Goal: Task Accomplishment & Management: Use online tool/utility

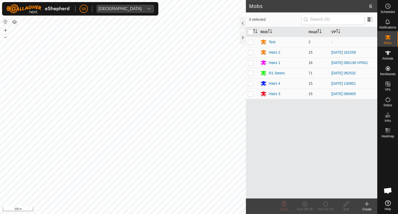
click at [369, 205] on icon at bounding box center [366, 204] width 6 height 6
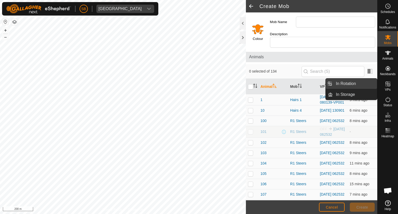
click at [358, 83] on link "In Rotation" at bounding box center [354, 83] width 44 height 10
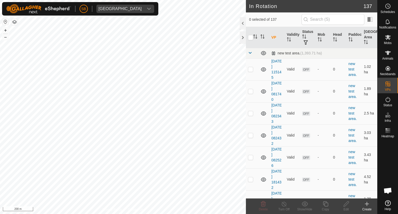
click at [367, 202] on icon at bounding box center [367, 204] width 0 height 4
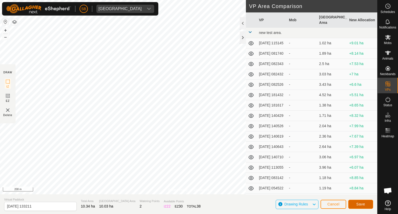
click at [362, 202] on span "Save" at bounding box center [360, 204] width 9 height 4
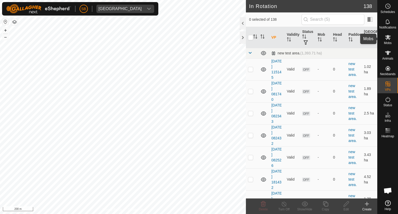
click at [389, 42] on span "Mobs" at bounding box center [388, 42] width 8 height 3
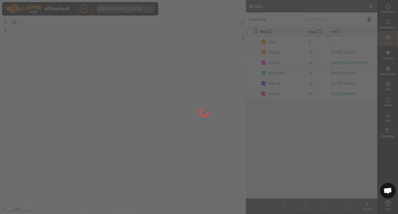
click at [250, 73] on div at bounding box center [199, 107] width 398 height 214
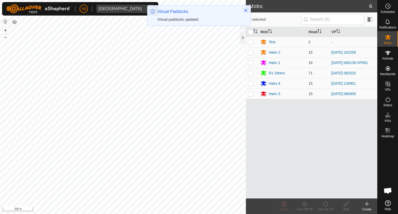
click at [250, 73] on p-checkbox at bounding box center [250, 73] width 5 height 4
checkbox input "true"
click at [325, 203] on icon at bounding box center [325, 203] width 5 height 5
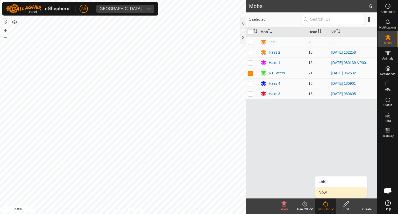
click at [326, 192] on link "Now" at bounding box center [340, 192] width 51 height 10
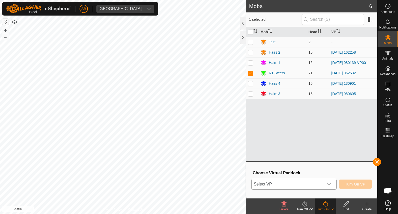
click at [330, 186] on div "dropdown trigger" at bounding box center [329, 184] width 10 height 10
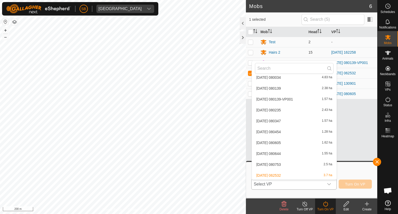
scroll to position [1408, 0]
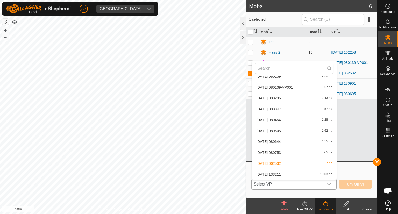
click at [293, 173] on li "[DATE] 133211 10.03 ha" at bounding box center [294, 174] width 85 height 10
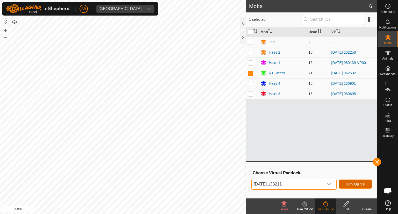
click at [354, 185] on span "Turn On VP" at bounding box center [355, 184] width 20 height 4
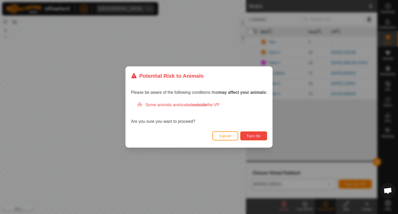
click at [255, 136] on span "Turn On" at bounding box center [253, 136] width 14 height 4
